Goal: Find specific page/section: Find specific page/section

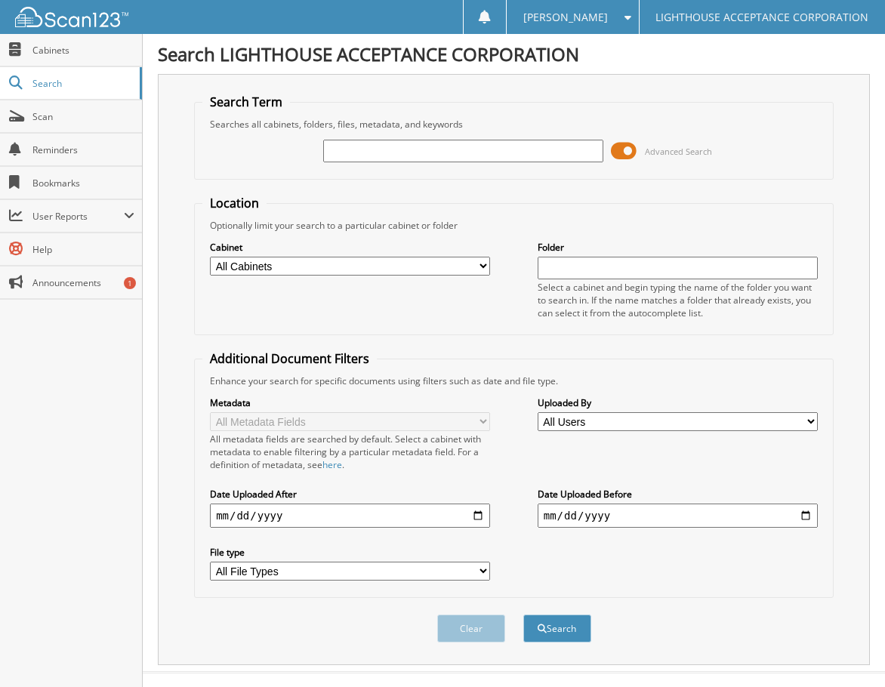
click at [432, 151] on input "text" at bounding box center [463, 151] width 280 height 23
type input "9"
type input "8830"
click at [524, 615] on button "Search" at bounding box center [558, 629] width 68 height 28
click at [569, 647] on div "Clear Search" at bounding box center [514, 628] width 640 height 61
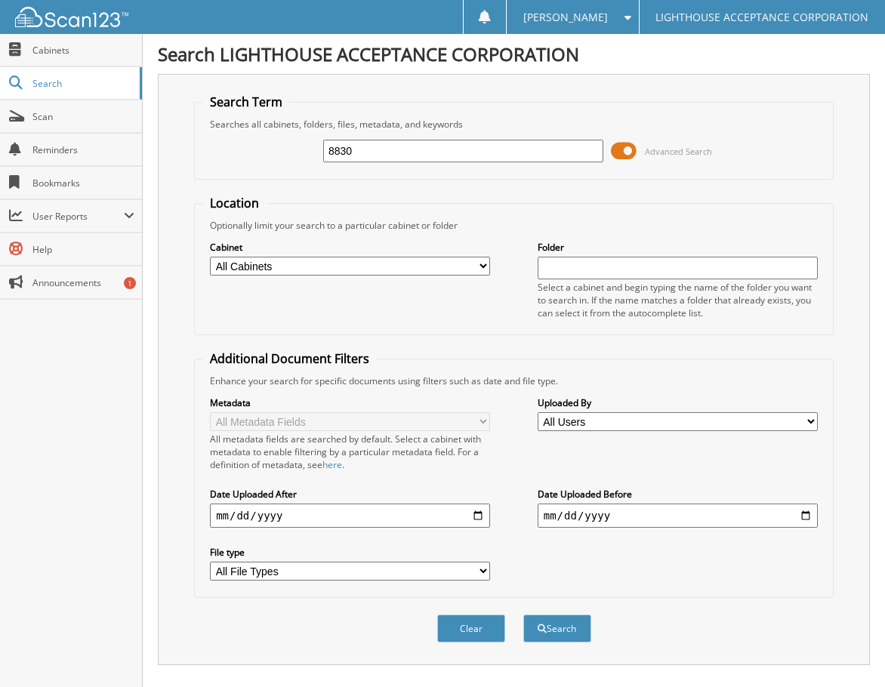
click at [339, 260] on select "All Cabinets APPLICATIONS COMPANY 2 CONTRACTS INSURANCE PAY OFFS Needs Filing" at bounding box center [350, 266] width 280 height 19
click at [210, 257] on select "All Cabinets APPLICATIONS COMPANY 2 CONTRACTS INSURANCE PAY OFFS Needs Filing" at bounding box center [350, 266] width 280 height 19
click at [587, 641] on button "Search" at bounding box center [558, 629] width 68 height 28
click at [384, 148] on input "8830" at bounding box center [463, 151] width 280 height 23
type input "8"
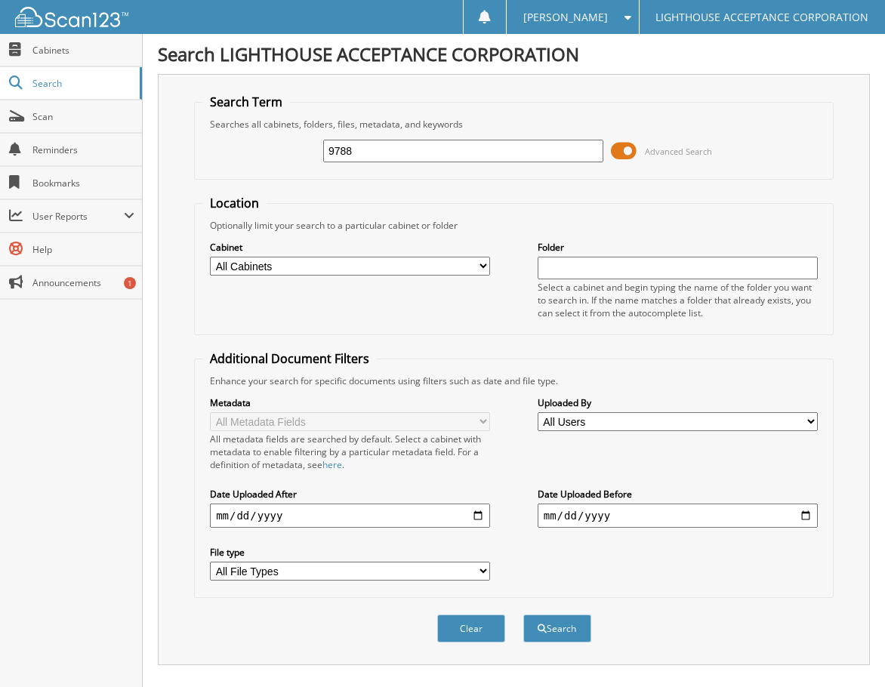
type input "9788"
click at [524, 615] on button "Search" at bounding box center [558, 629] width 68 height 28
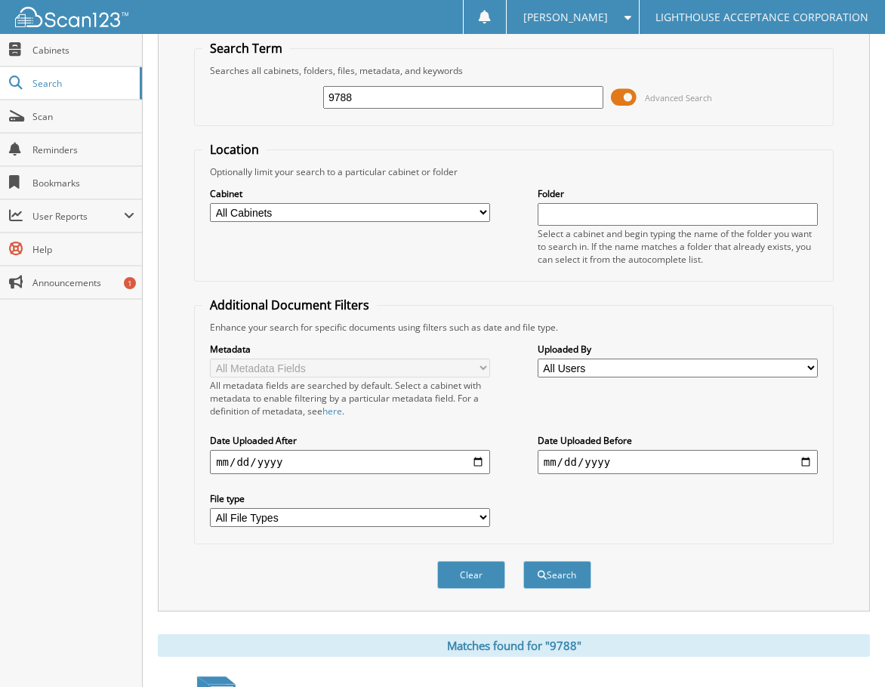
scroll to position [447, 0]
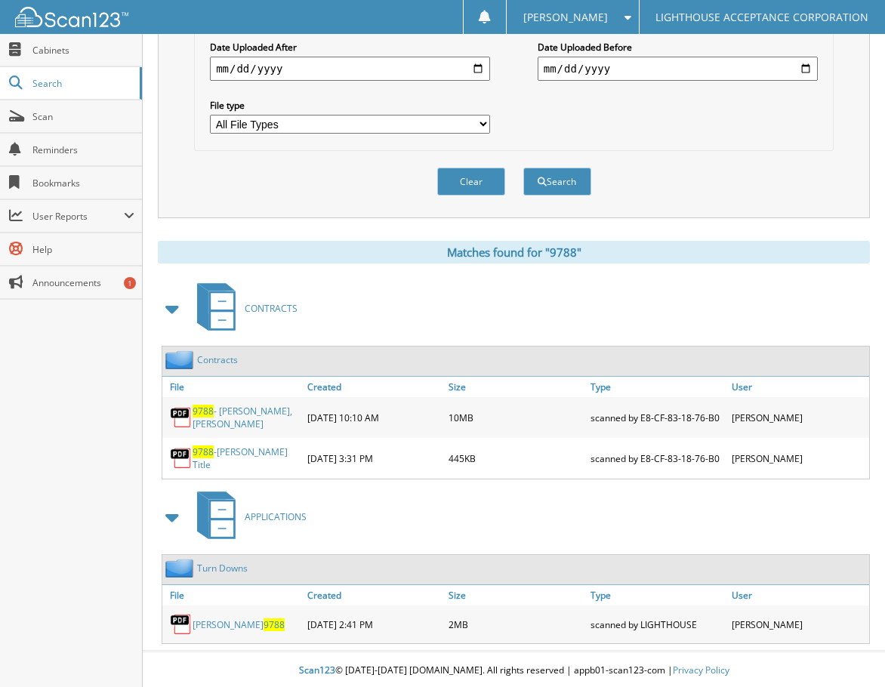
click at [239, 409] on link "9788 - Mills, Jakob Russell" at bounding box center [246, 418] width 107 height 26
click at [239, 410] on link "9788 - Mills, Jakob Russell" at bounding box center [246, 418] width 107 height 26
